Goal: Check status: Check status

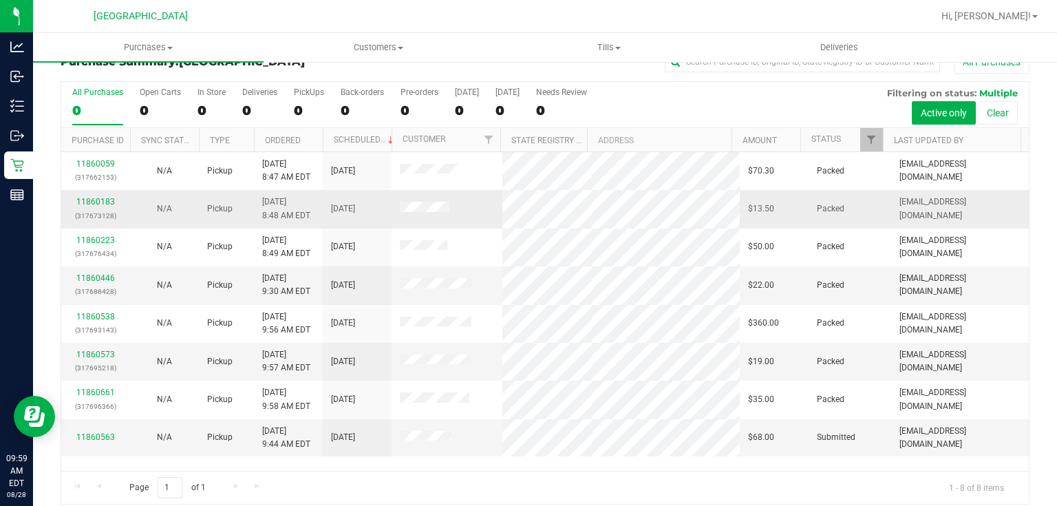
scroll to position [35, 0]
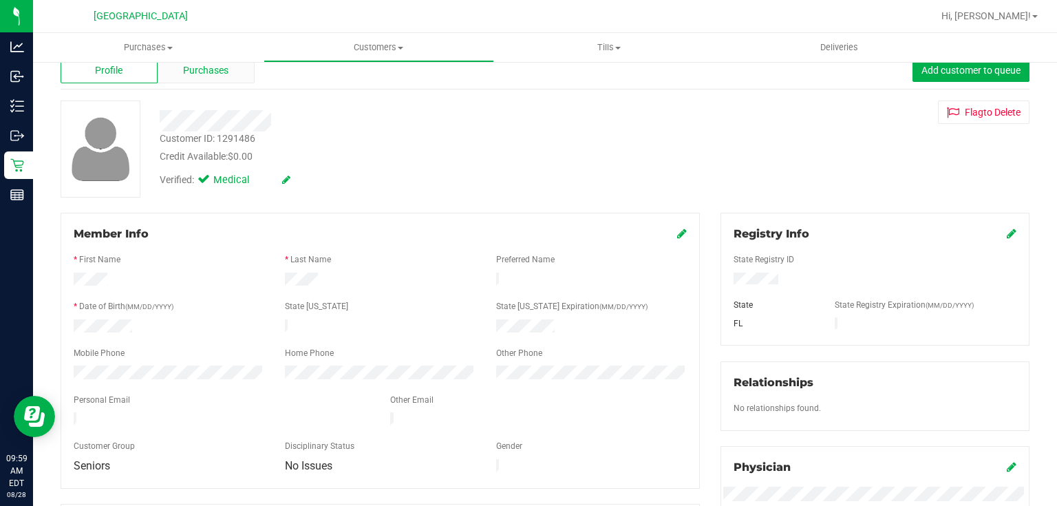
click at [221, 69] on span "Purchases" at bounding box center [205, 70] width 45 height 14
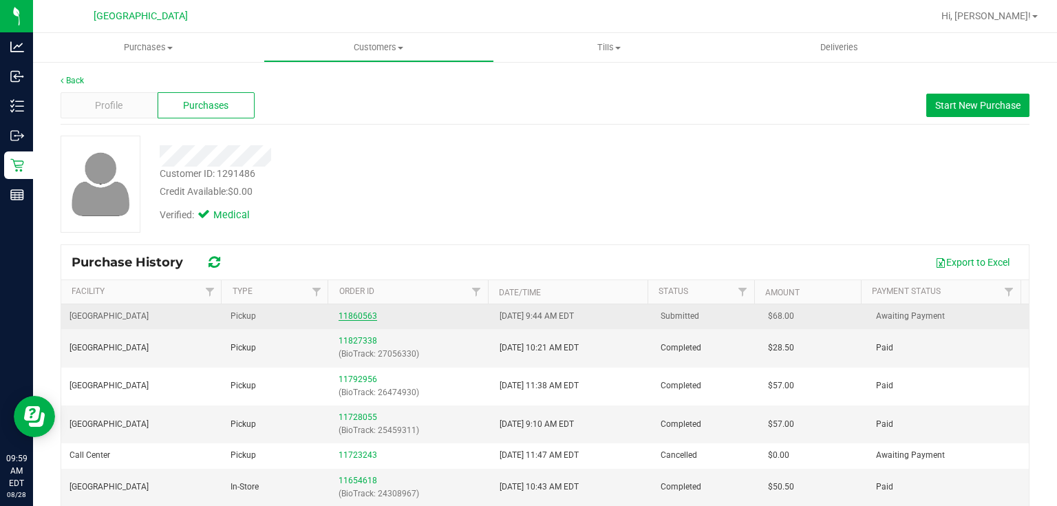
click at [361, 318] on link "11860563" at bounding box center [358, 316] width 39 height 10
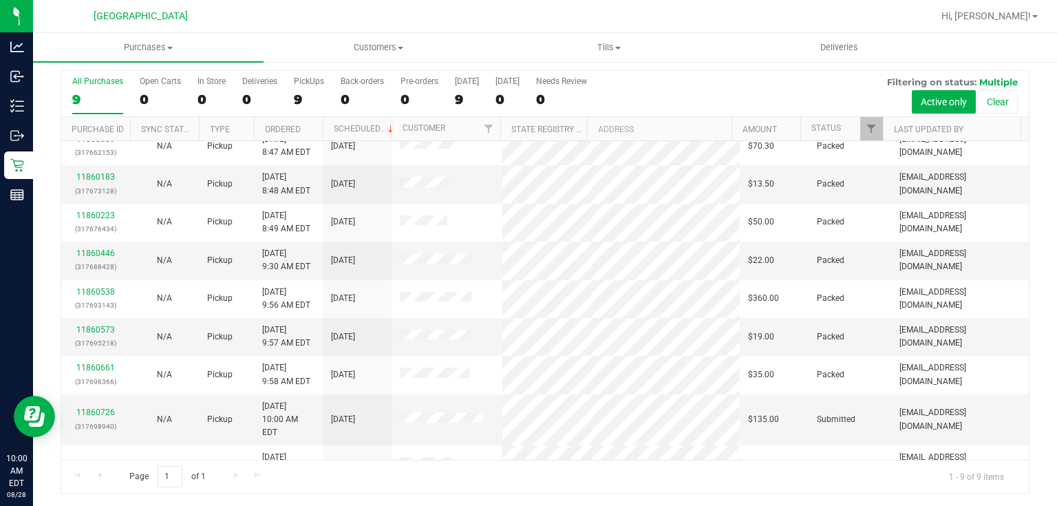
scroll to position [22, 0]
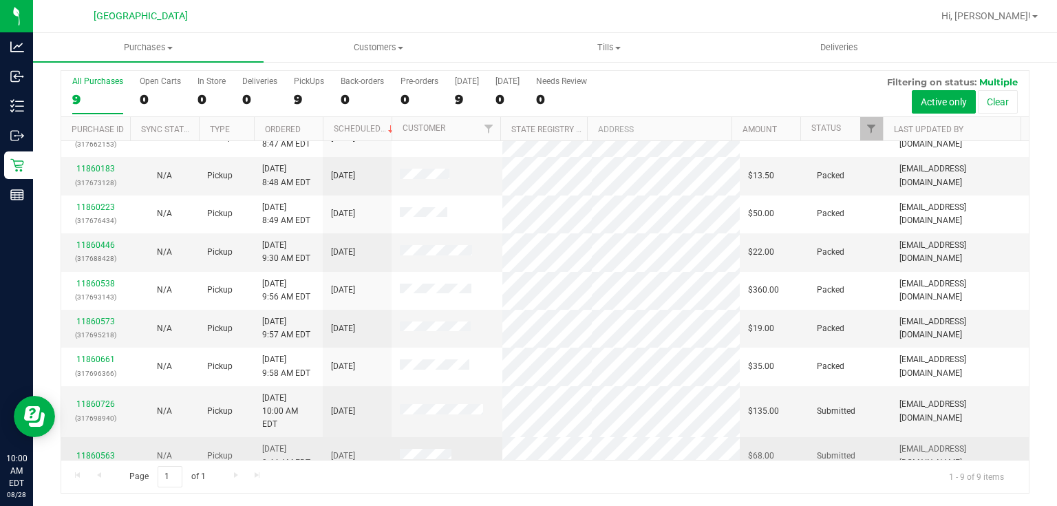
click at [105, 451] on link "11860563" at bounding box center [95, 456] width 39 height 10
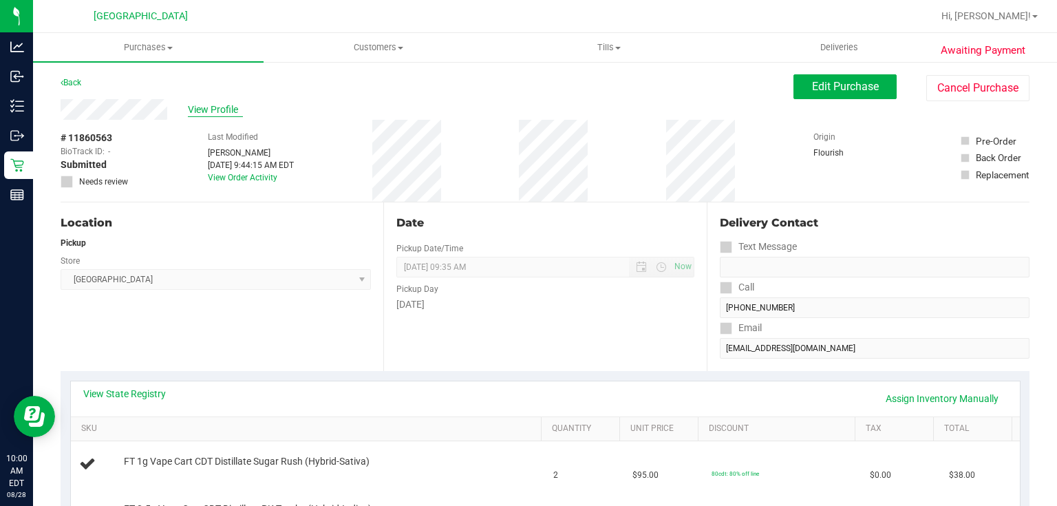
click at [210, 103] on span "View Profile" at bounding box center [215, 110] width 55 height 14
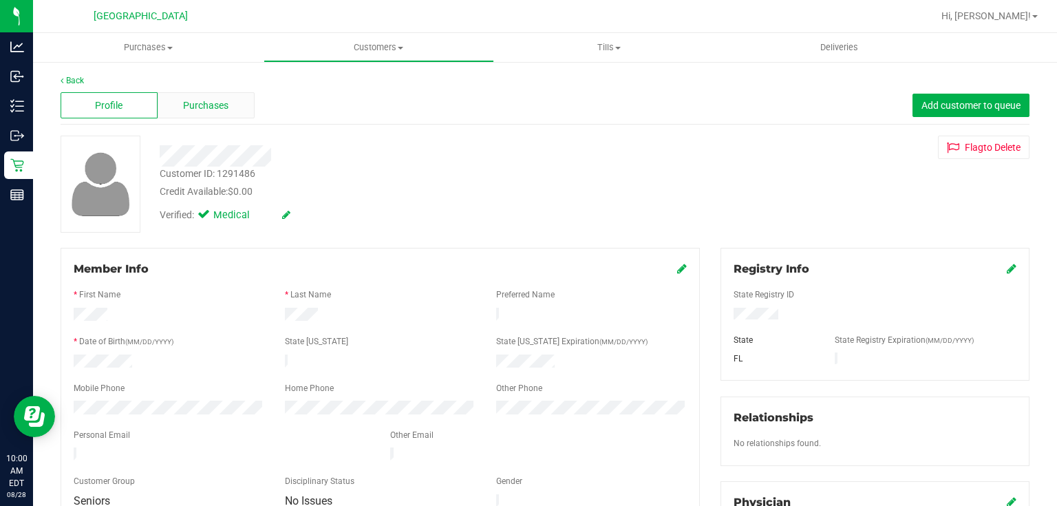
click at [242, 113] on div "Purchases" at bounding box center [206, 105] width 97 height 26
